Goal: Task Accomplishment & Management: Manage account settings

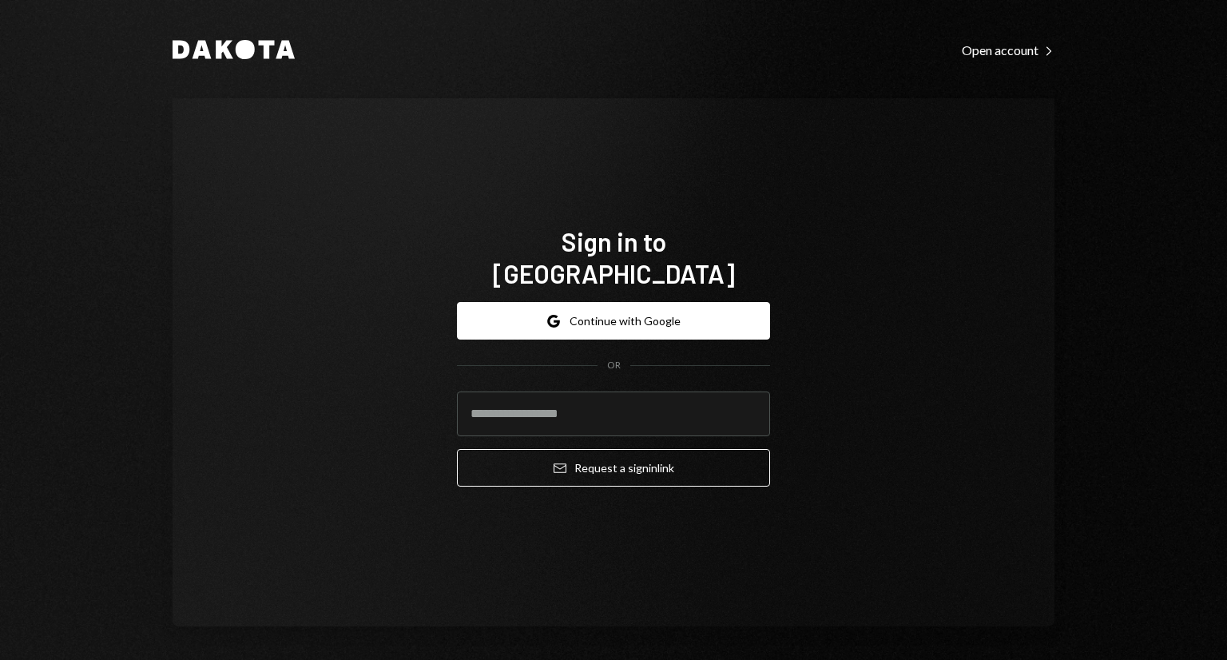
click at [0, 659] on com-1password-button at bounding box center [0, 660] width 0 height 0
type input "**********"
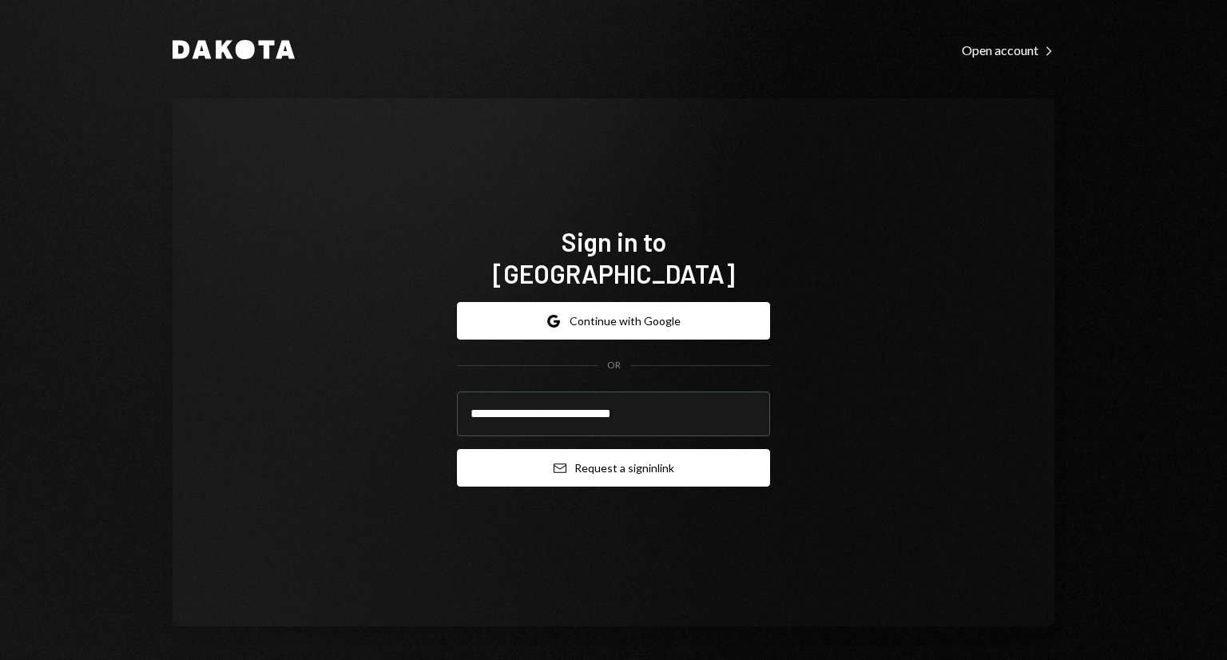
click at [588, 452] on button "Email Request a sign in link" at bounding box center [613, 468] width 313 height 38
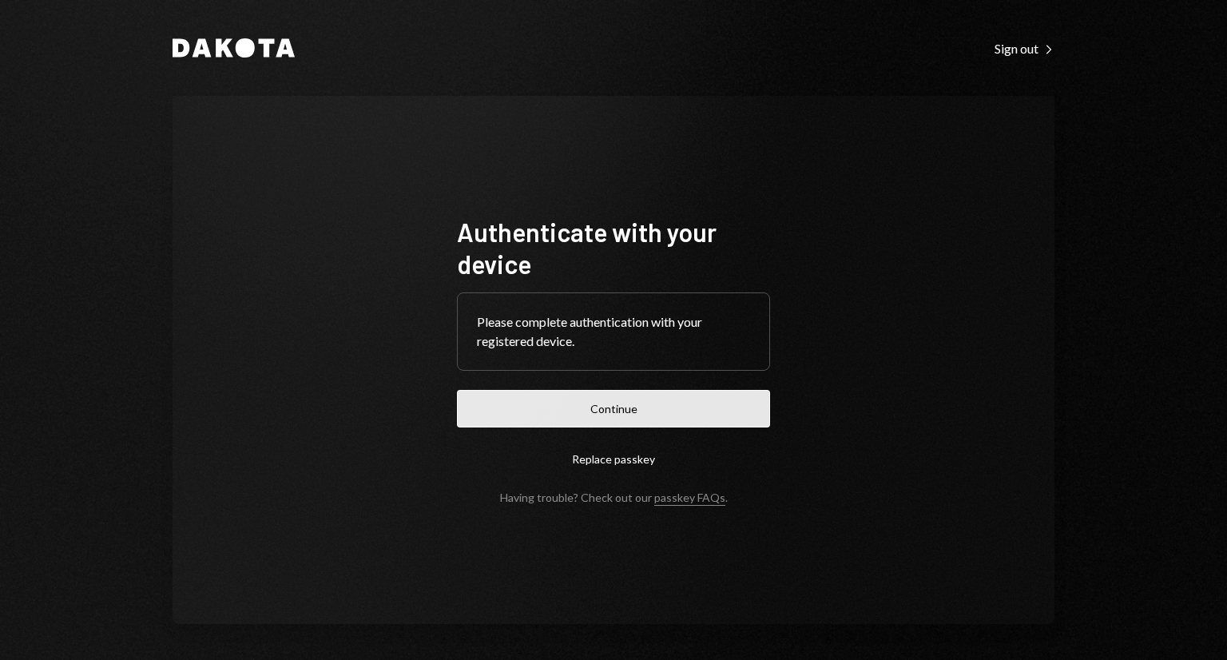
click at [670, 397] on button "Continue" at bounding box center [613, 409] width 313 height 38
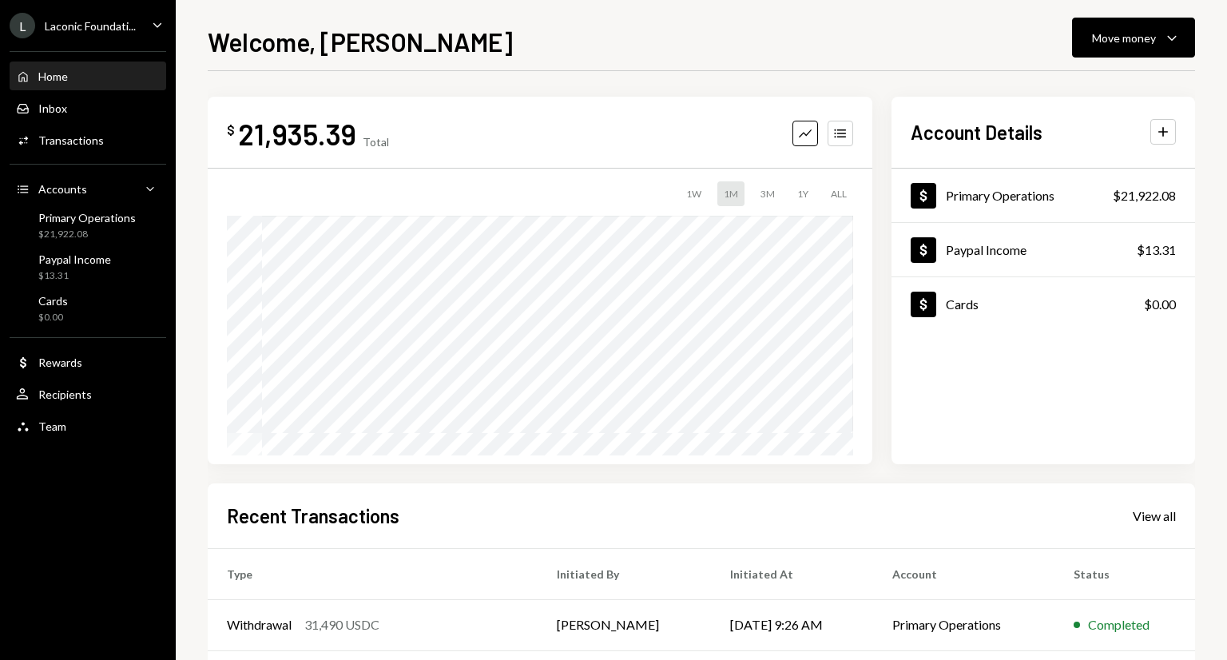
click at [160, 22] on icon "Caret Down" at bounding box center [158, 25] width 18 height 18
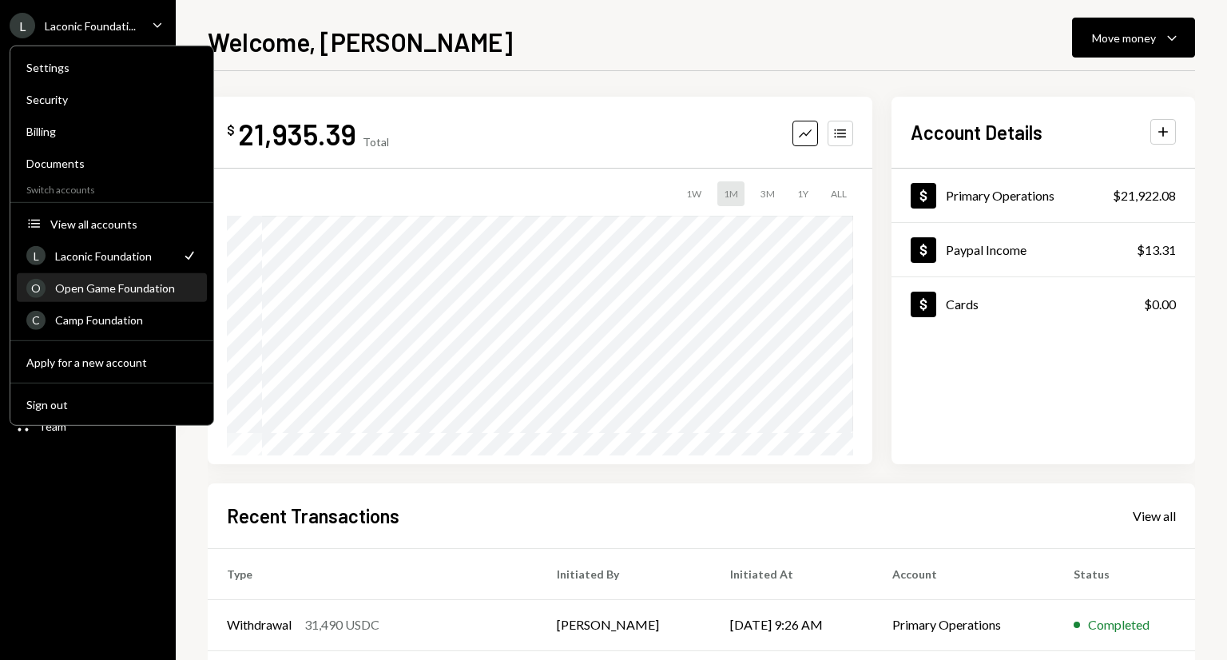
click at [133, 282] on div "Open Game Foundation" at bounding box center [126, 288] width 142 height 14
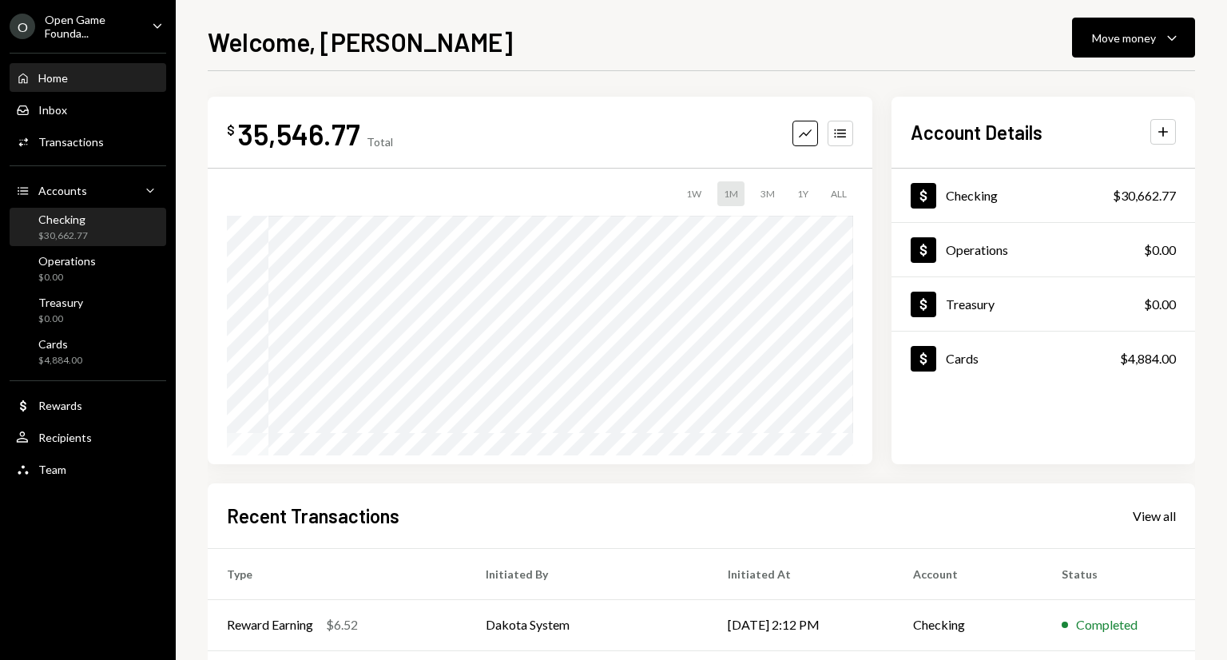
click at [101, 231] on div "Checking $30,662.77" at bounding box center [88, 227] width 144 height 30
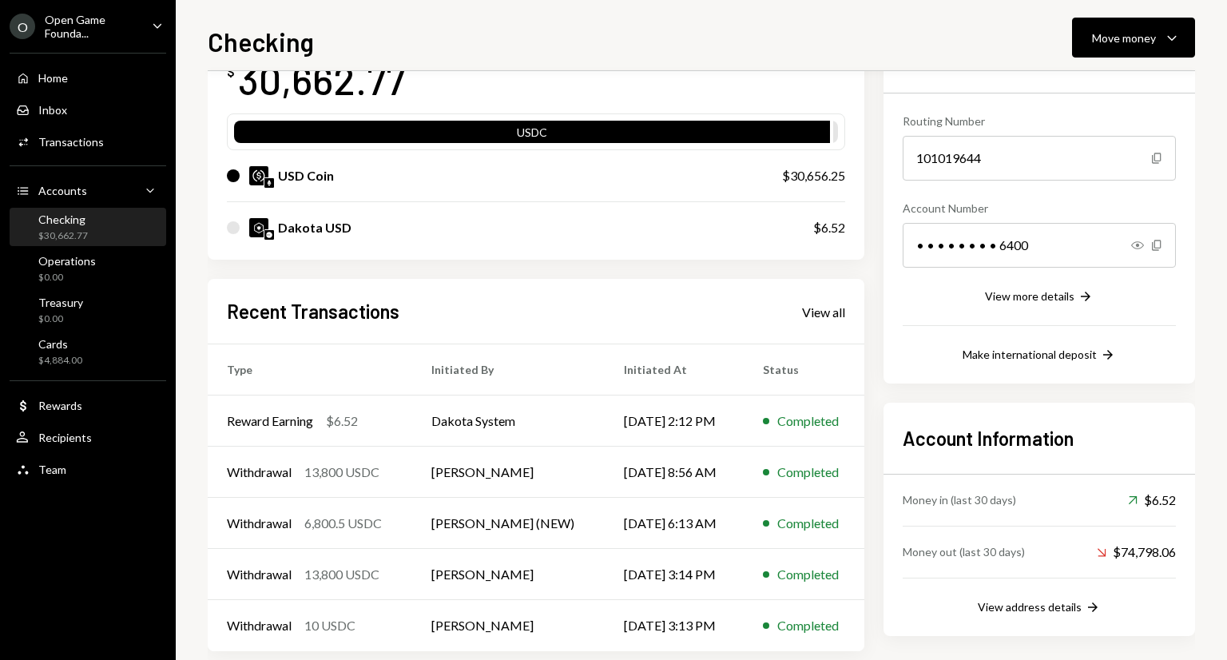
scroll to position [147, 0]
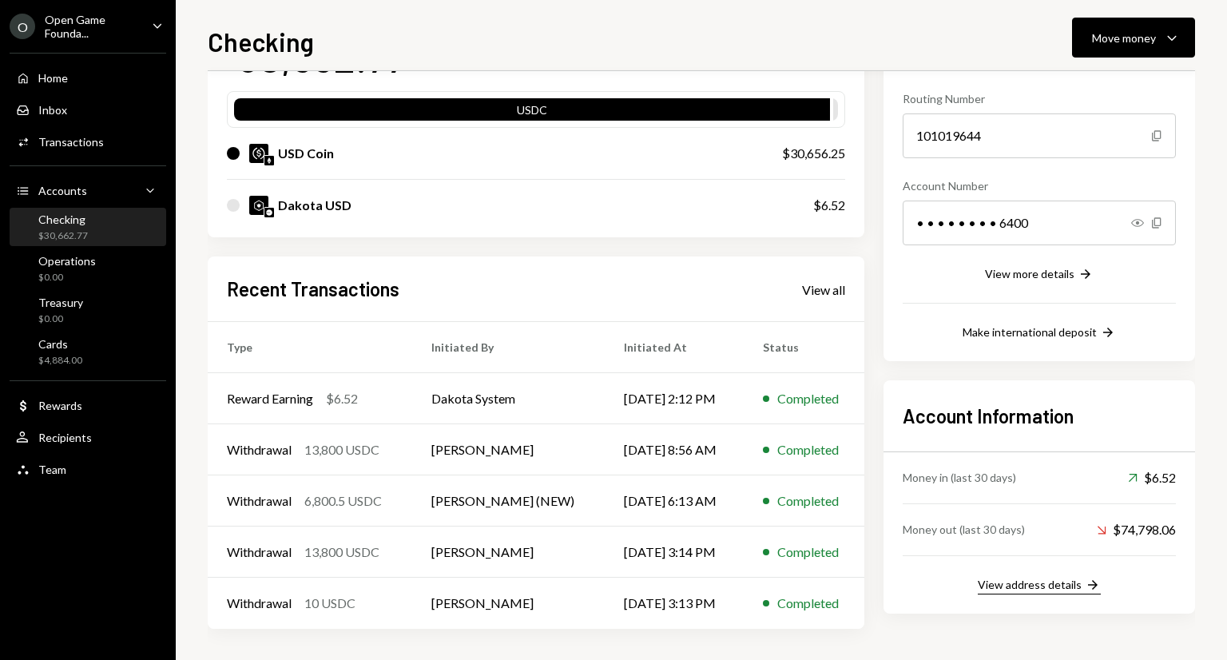
click at [1044, 589] on div "View address details" at bounding box center [1030, 585] width 104 height 14
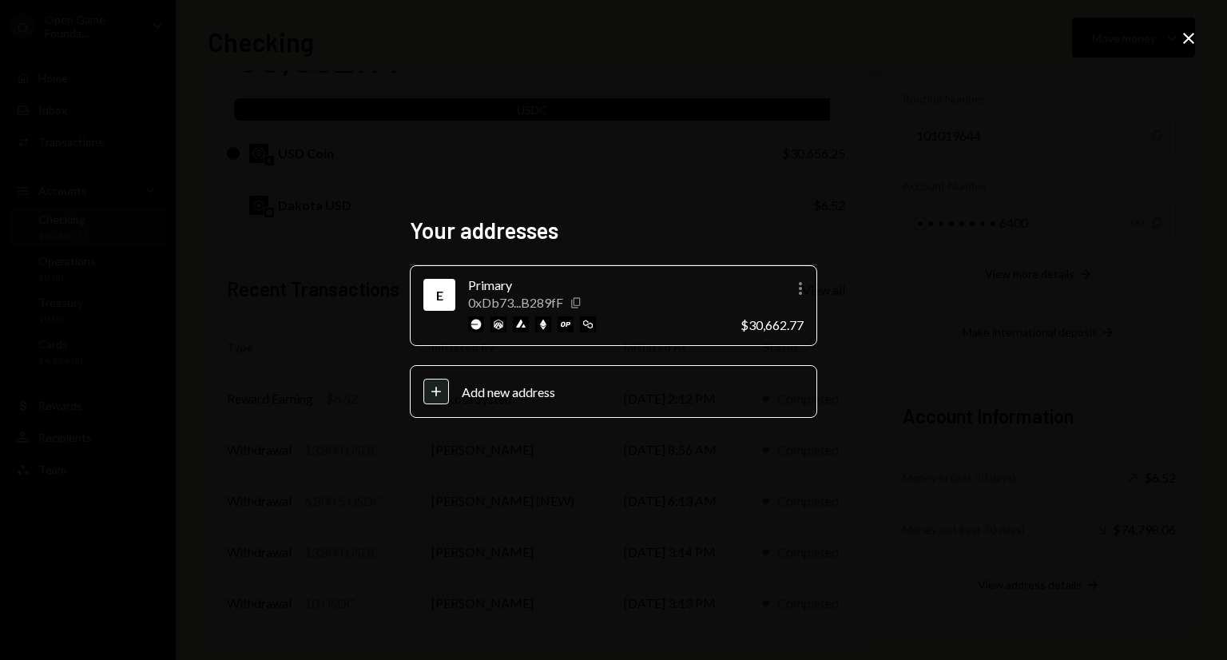
click at [577, 301] on icon "Copy" at bounding box center [576, 302] width 13 height 13
